Goal: Book appointment/travel/reservation

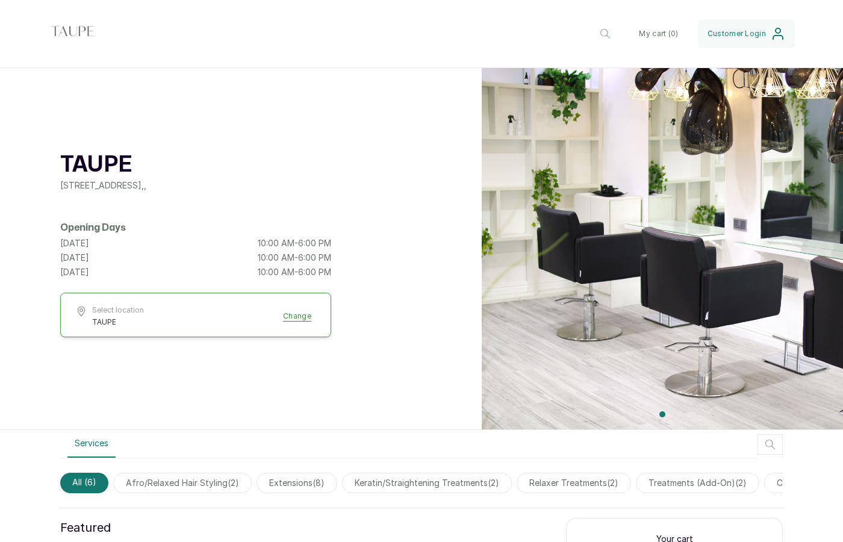
scroll to position [17, 0]
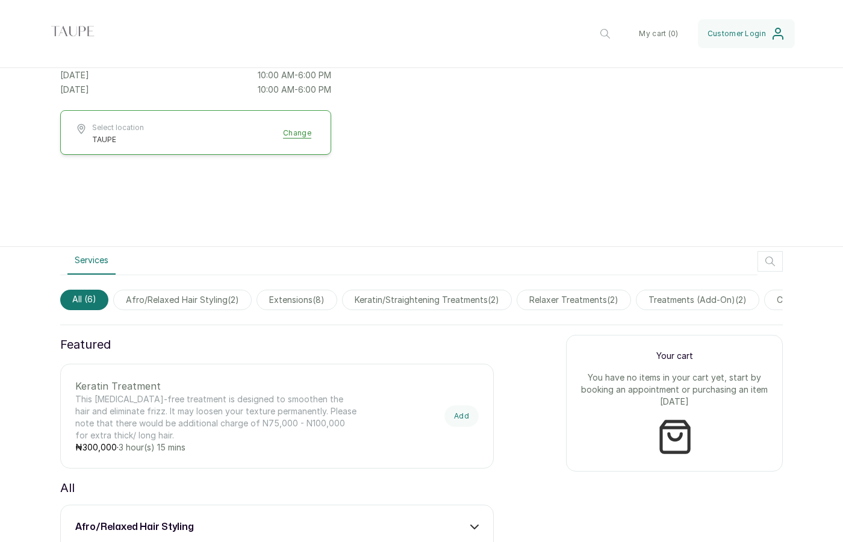
scroll to position [203, 0]
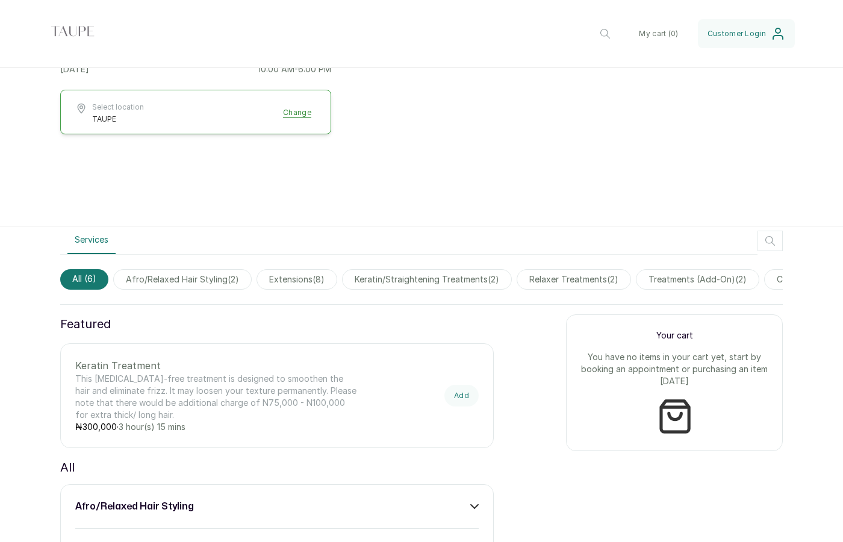
click at [771, 241] on icon "button" at bounding box center [770, 241] width 14 height 14
click at [700, 248] on input "text" at bounding box center [709, 241] width 146 height 30
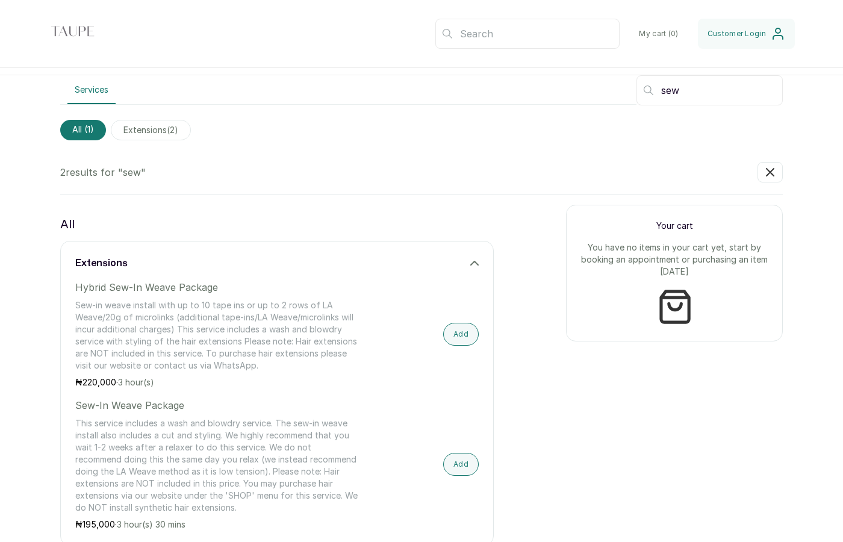
scroll to position [355, 0]
type input "sew"
click at [463, 331] on button "Add" at bounding box center [461, 332] width 36 height 23
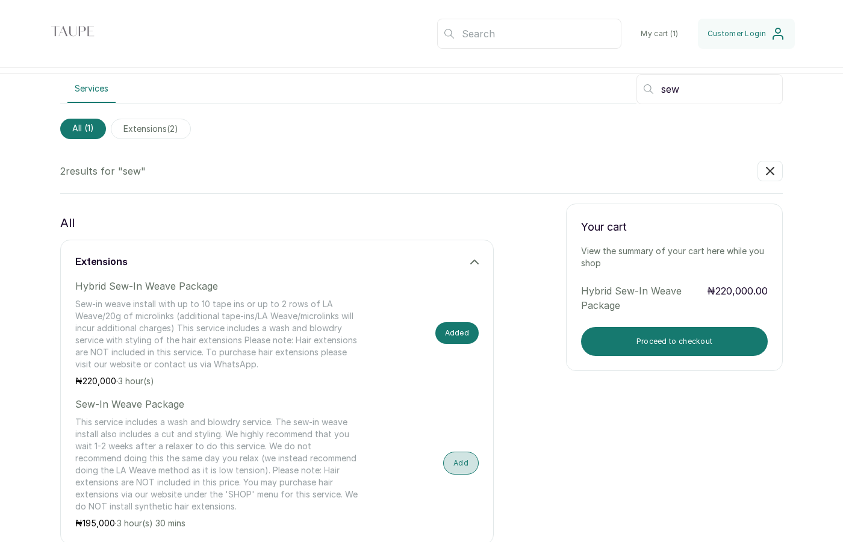
click at [459, 463] on button "Add" at bounding box center [461, 462] width 36 height 23
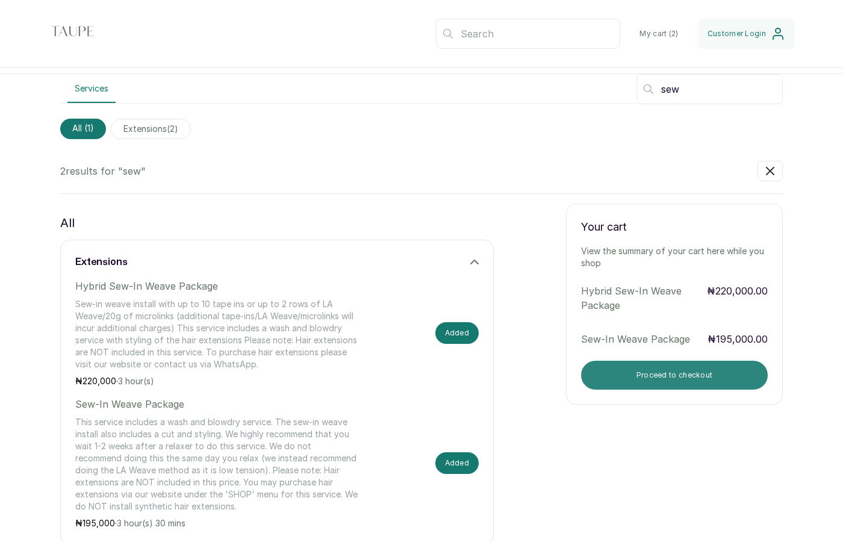
click at [647, 380] on button "Proceed to checkout" at bounding box center [674, 375] width 187 height 29
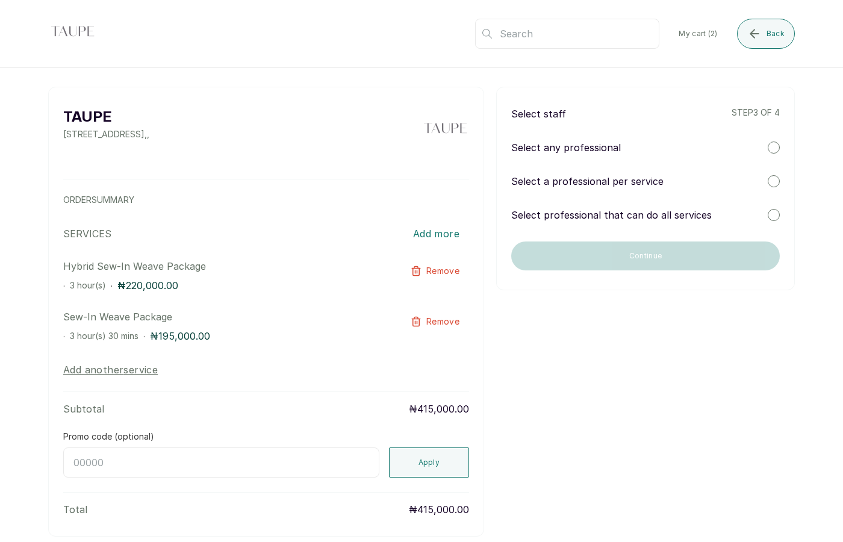
scroll to position [0, 0]
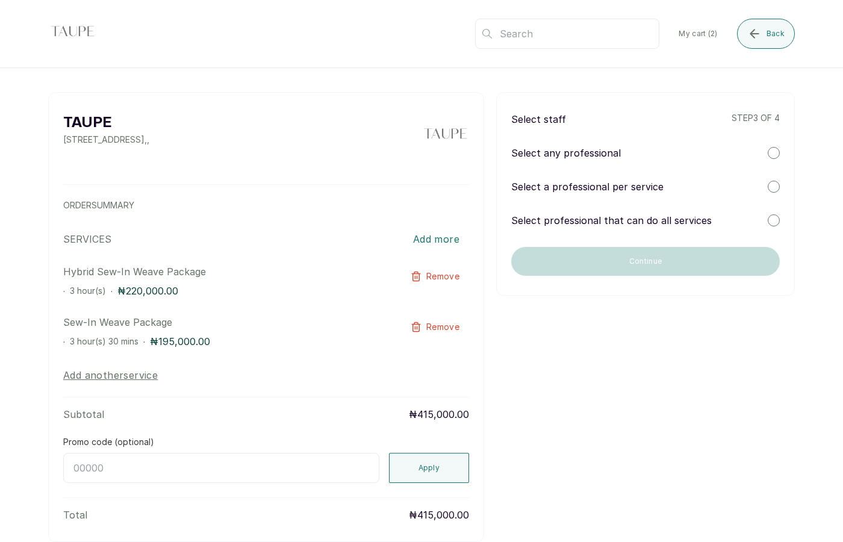
click at [639, 191] on p "Select a professional per service" at bounding box center [587, 186] width 152 height 14
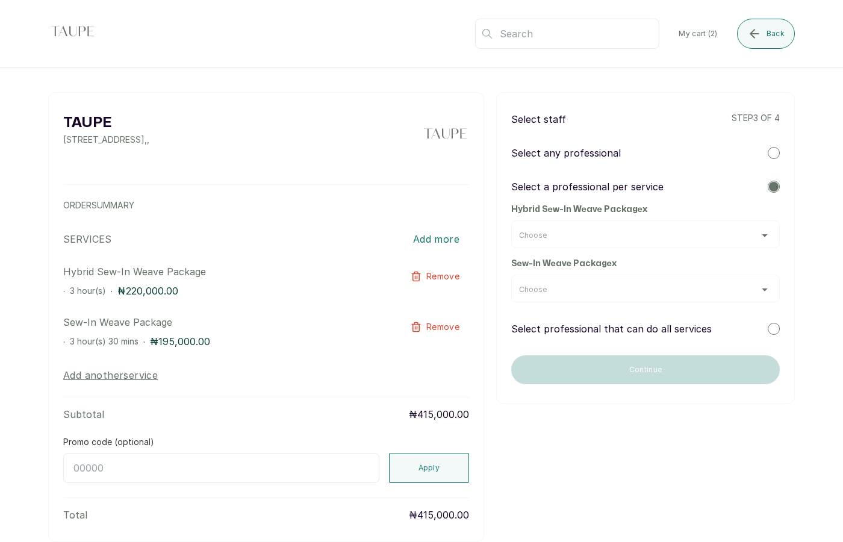
click at [598, 237] on div "Choose" at bounding box center [645, 236] width 253 height 10
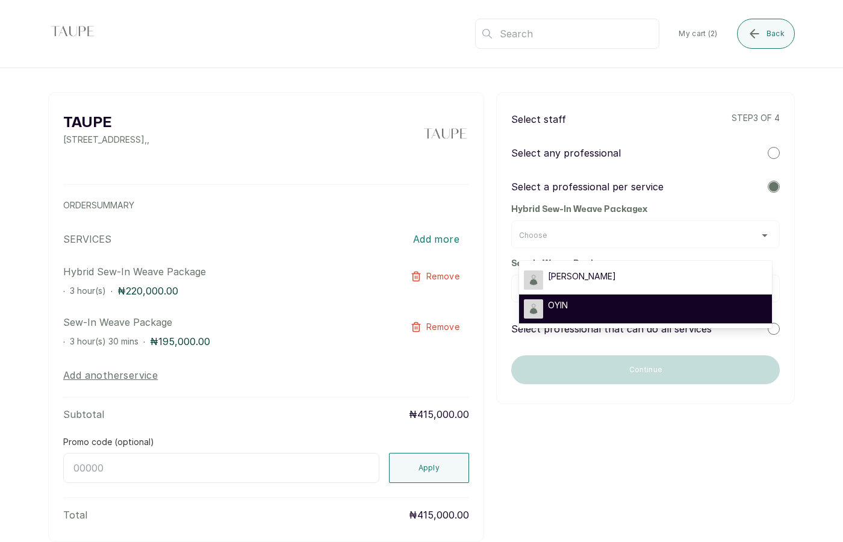
click at [569, 308] on div "OYIN" at bounding box center [645, 308] width 243 height 19
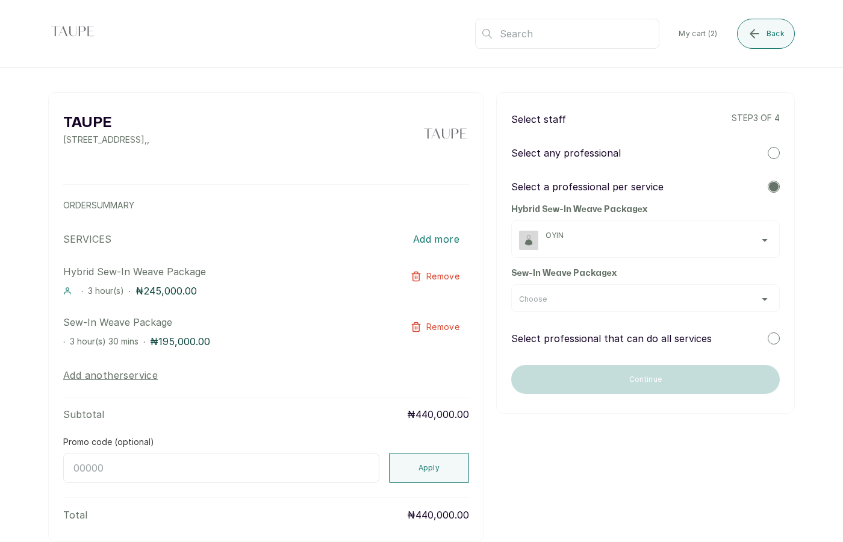
scroll to position [60, 0]
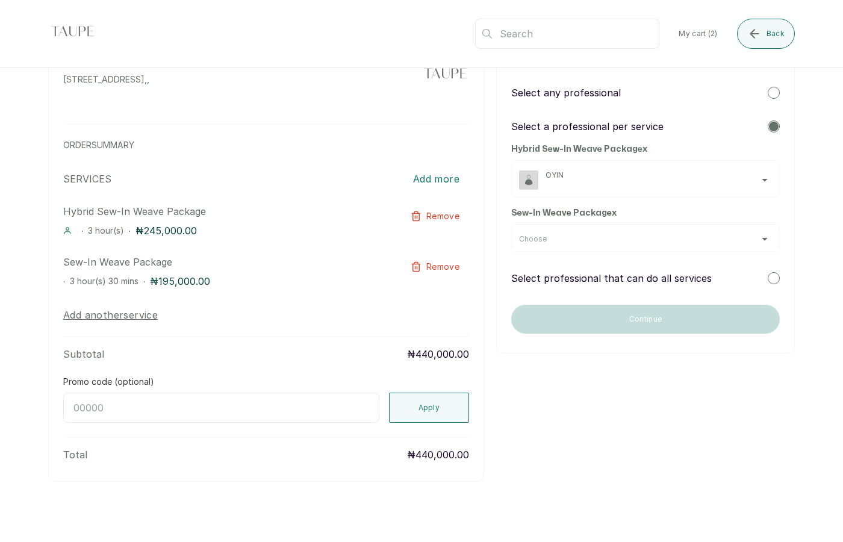
click at [638, 276] on p "Select professional that can do all services" at bounding box center [611, 278] width 200 height 14
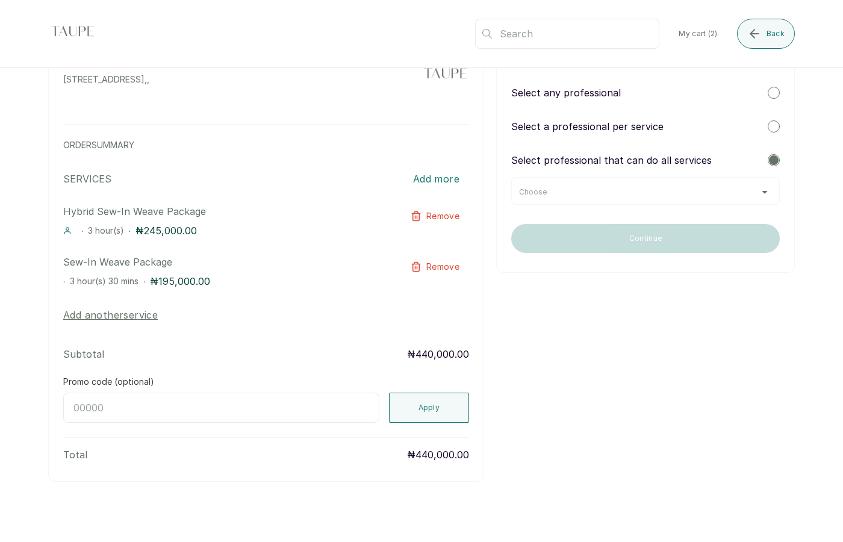
click at [630, 187] on div "Choose" at bounding box center [645, 192] width 253 height 10
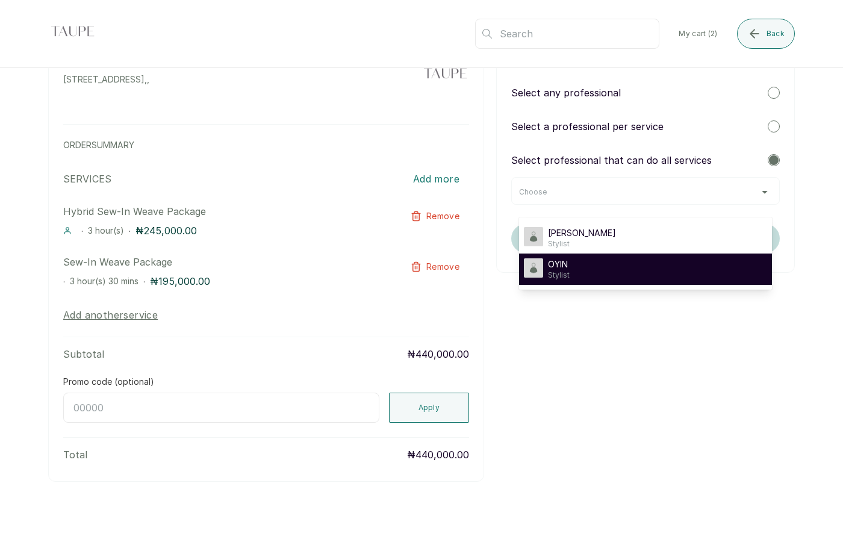
click at [592, 262] on div "OYIN Stylist" at bounding box center [645, 269] width 243 height 22
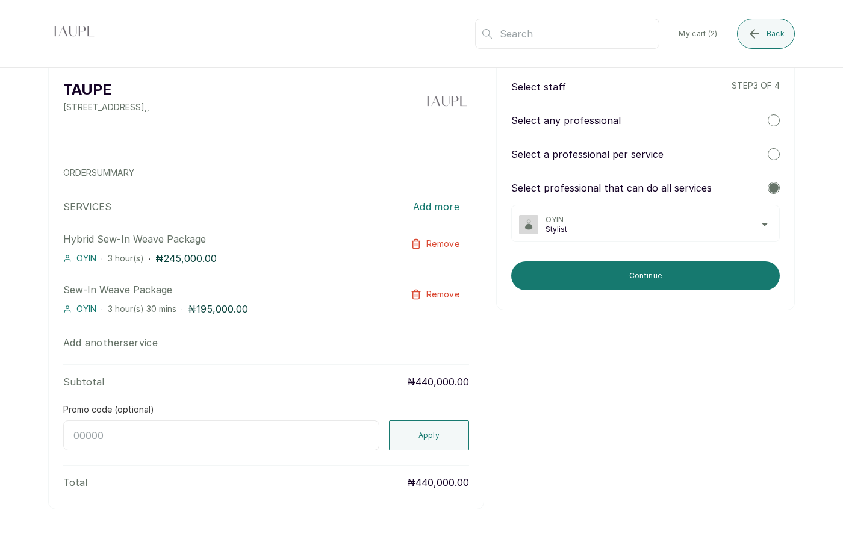
scroll to position [0, 0]
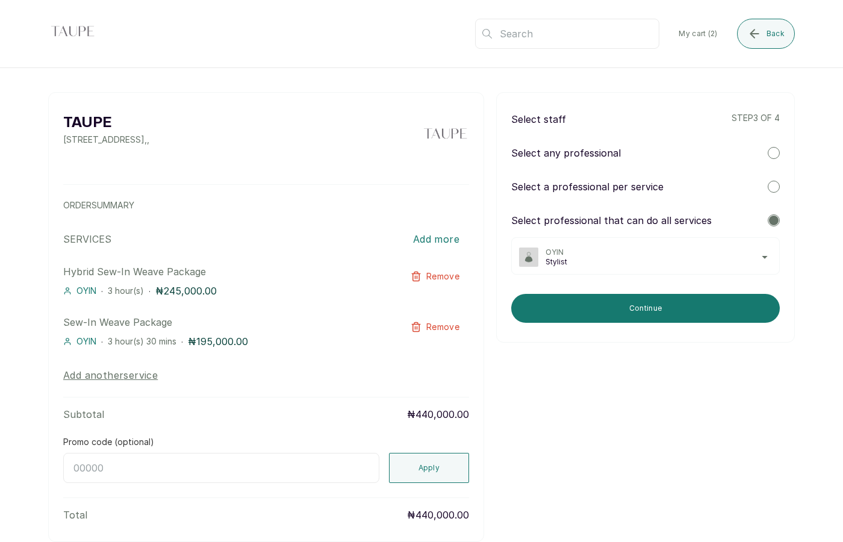
click at [622, 182] on p "Select a professional per service" at bounding box center [587, 186] width 152 height 14
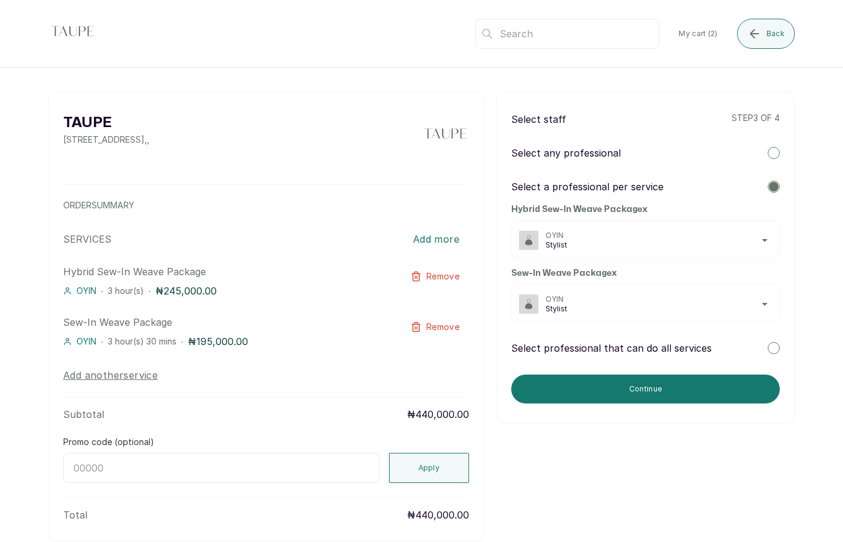
click at [608, 235] on span "OYIN" at bounding box center [658, 236] width 226 height 10
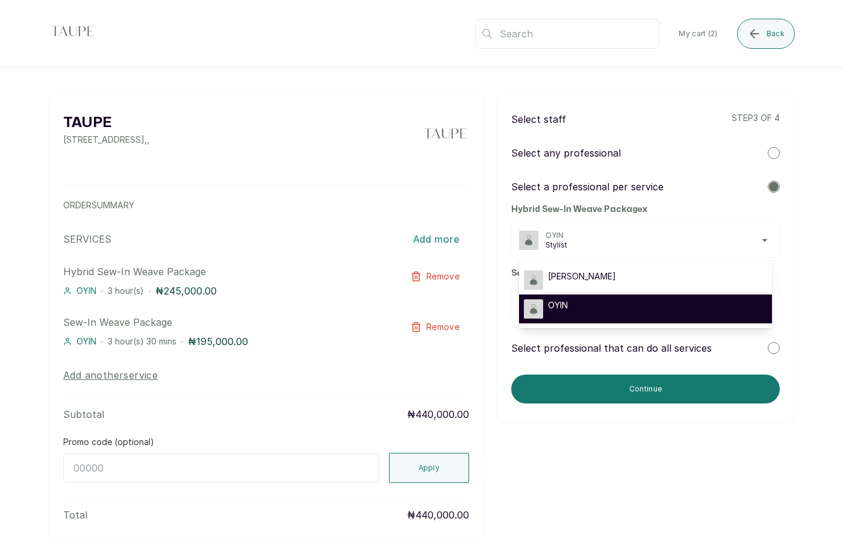
click at [589, 303] on div "OYIN" at bounding box center [645, 308] width 243 height 19
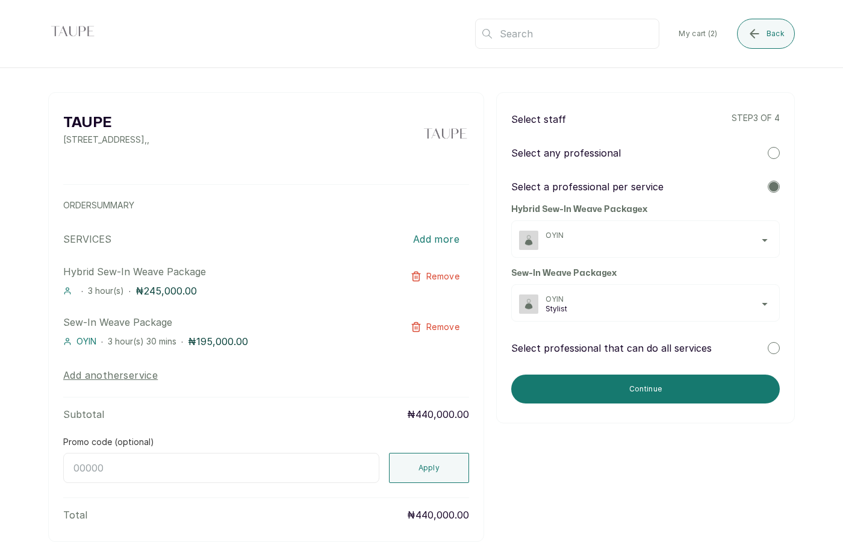
click at [601, 300] on span "OYIN" at bounding box center [658, 299] width 226 height 10
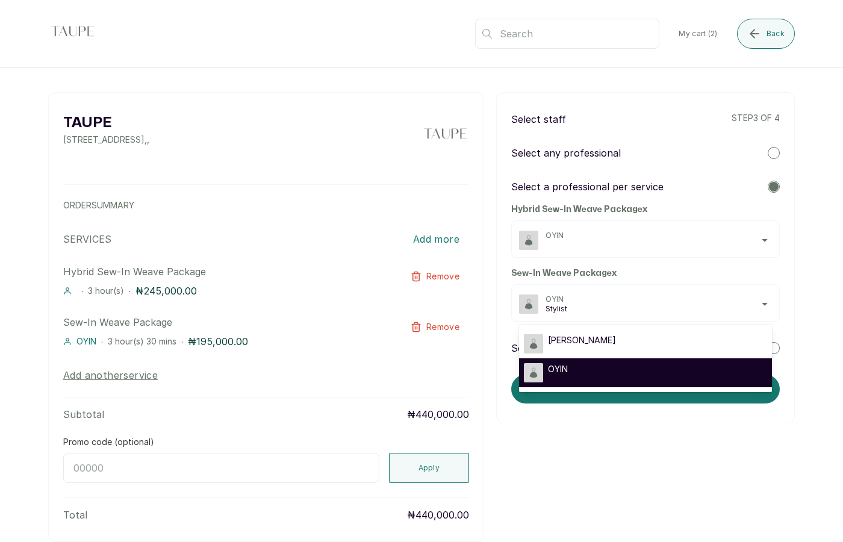
click at [583, 365] on div "OYIN" at bounding box center [645, 372] width 243 height 19
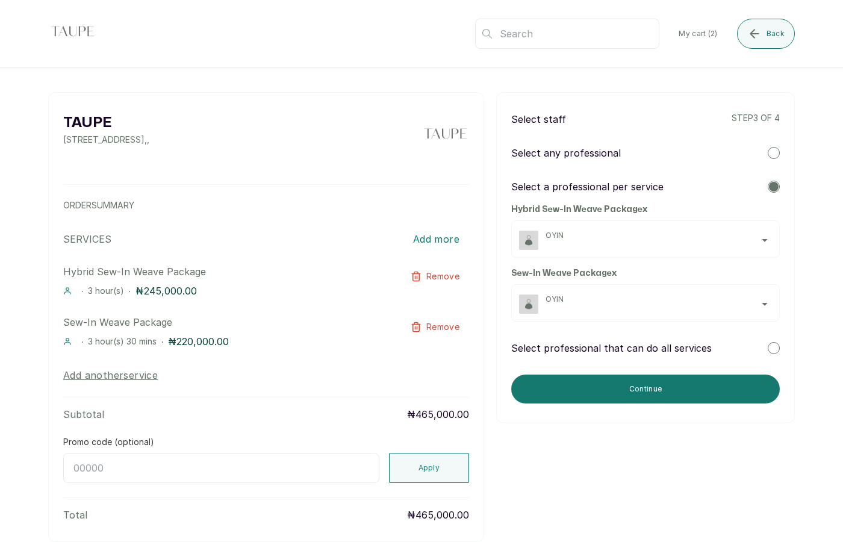
click at [813, 224] on div "TAUPE 1st floor, [STREET_ADDRESS] , , ORDER SUMMARY SERVICES Add more Hybrid Se…" at bounding box center [421, 335] width 843 height 534
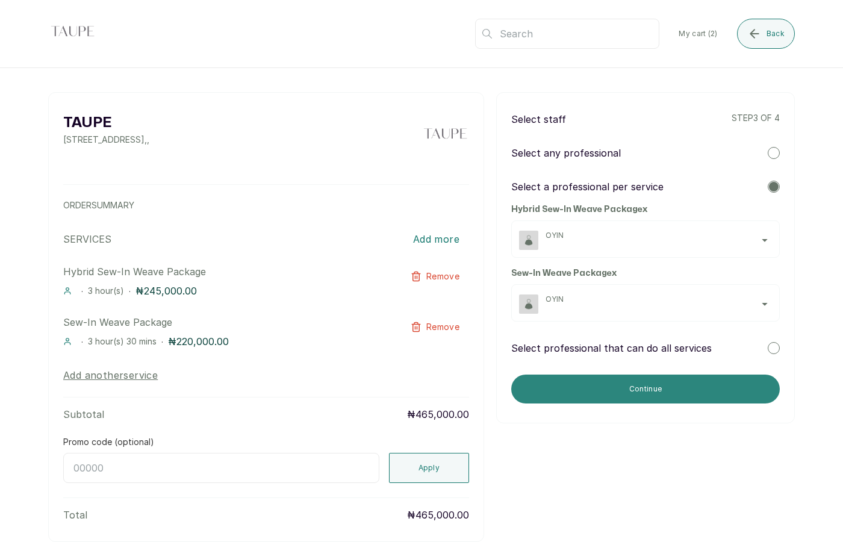
click at [660, 391] on button "Continue" at bounding box center [645, 388] width 268 height 29
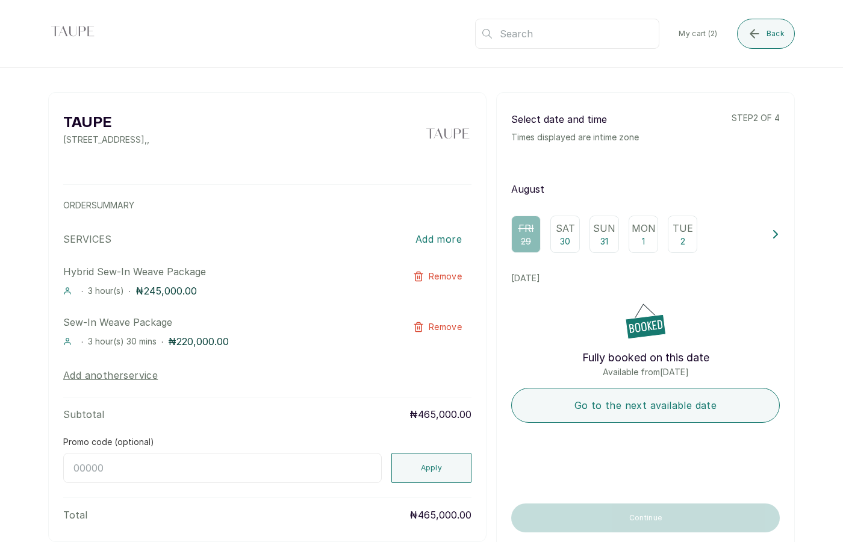
click at [574, 237] on div "Sat 30" at bounding box center [564, 234] width 29 height 37
click at [518, 238] on div "Fri 29" at bounding box center [525, 234] width 29 height 37
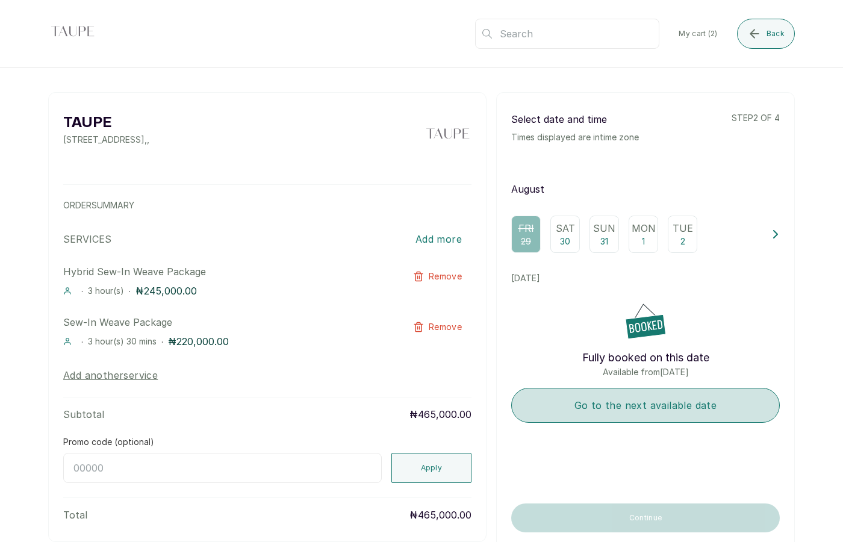
click at [615, 403] on button "Go to the next available date" at bounding box center [645, 405] width 268 height 35
